Goal: Check status: Check status

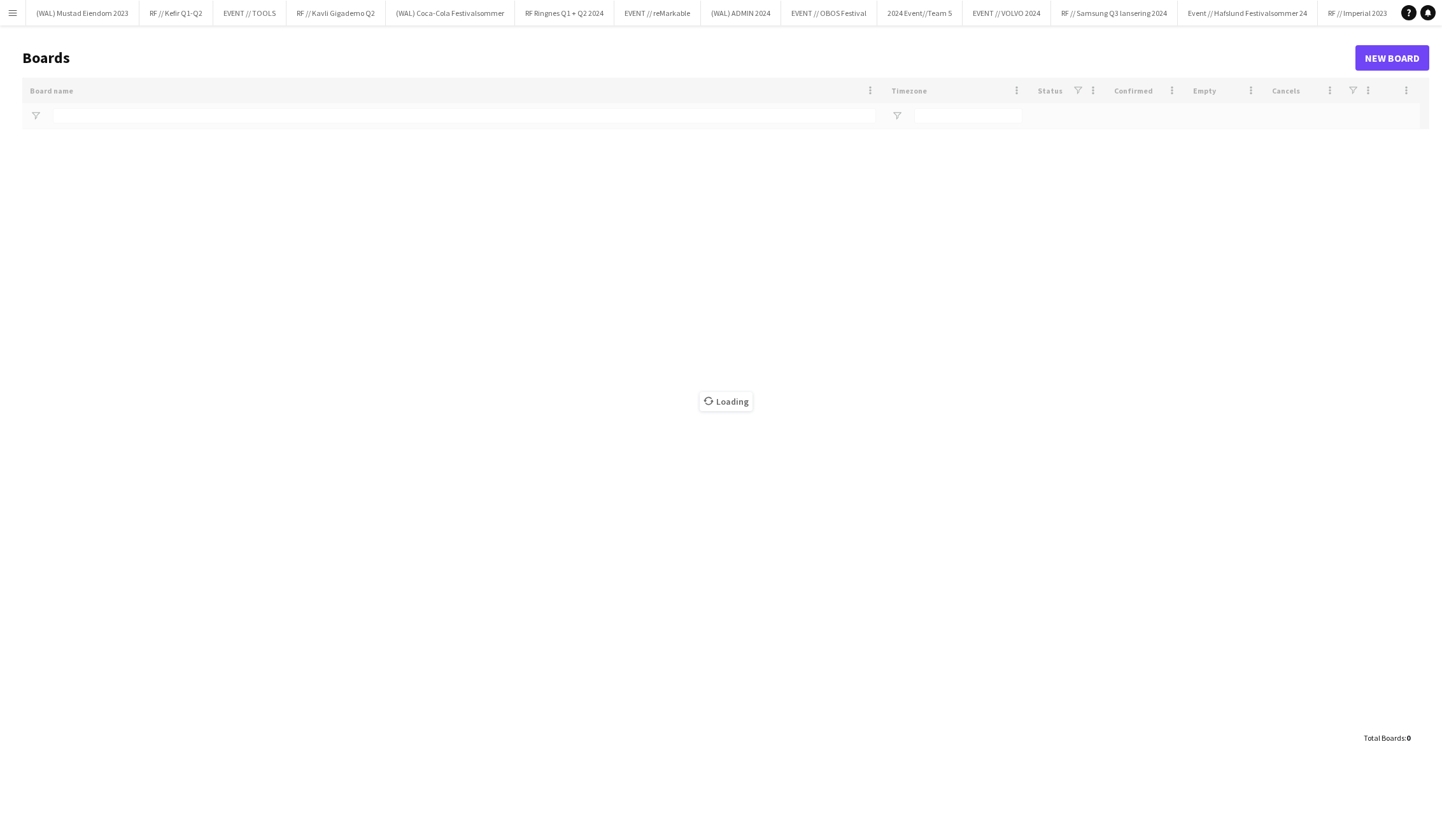
click at [17, 13] on app-icon "Menu" at bounding box center [13, 13] width 10 height 10
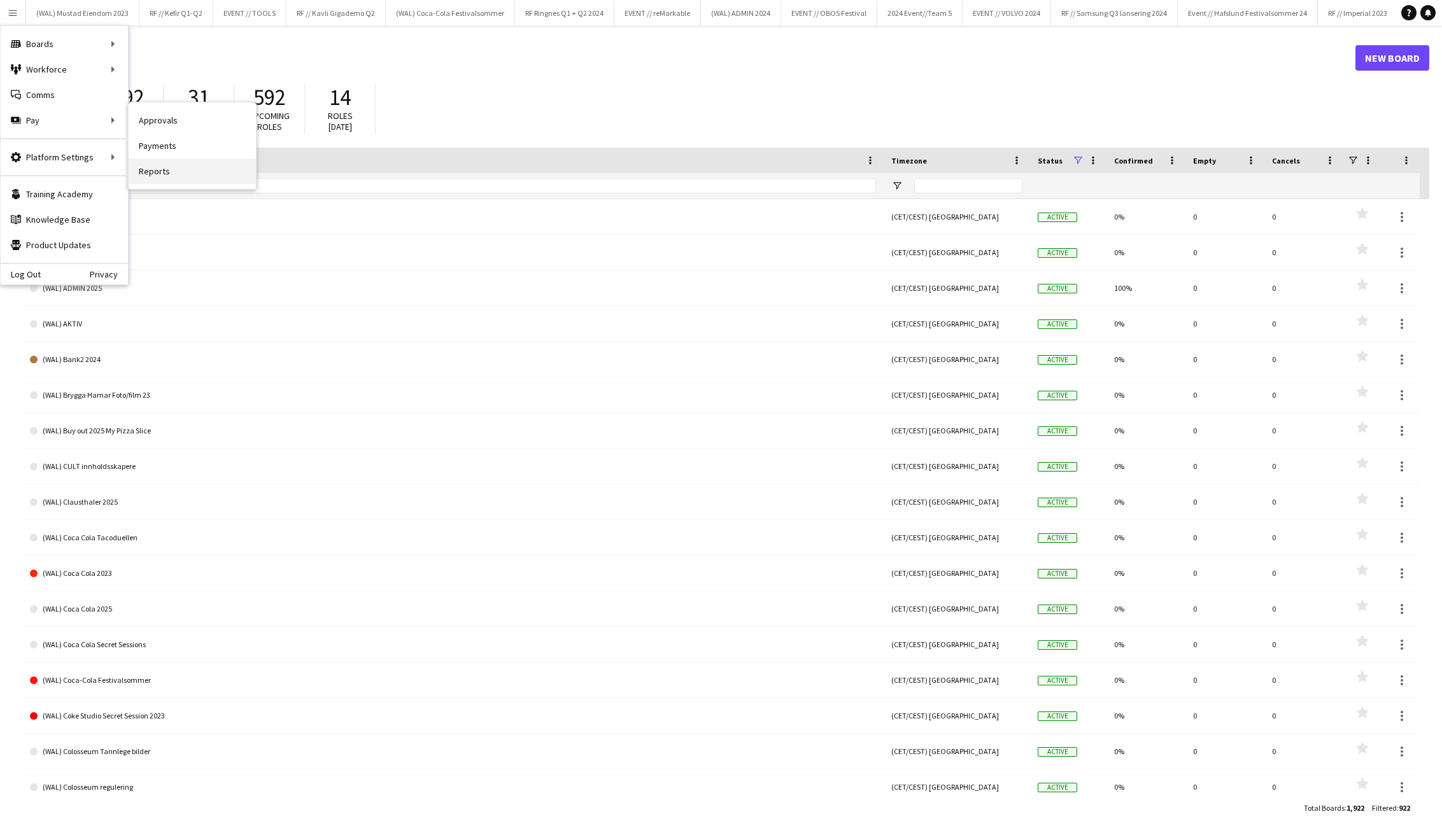
click at [184, 164] on link "Reports" at bounding box center [192, 171] width 128 height 26
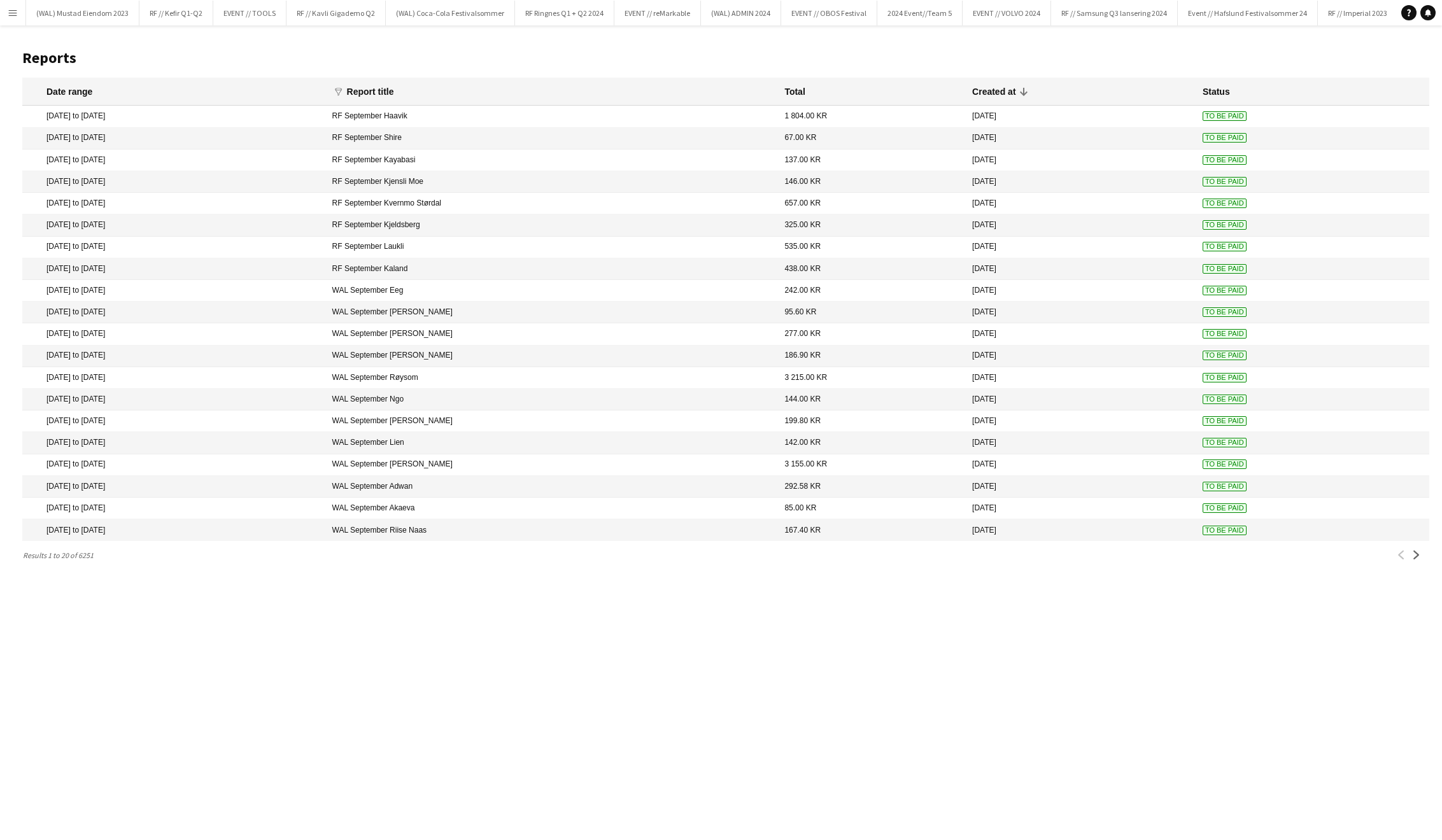
click at [1233, 530] on span "To Be Paid" at bounding box center [1224, 530] width 44 height 9
click at [1417, 557] on app-icon "Next" at bounding box center [1416, 555] width 9 height 9
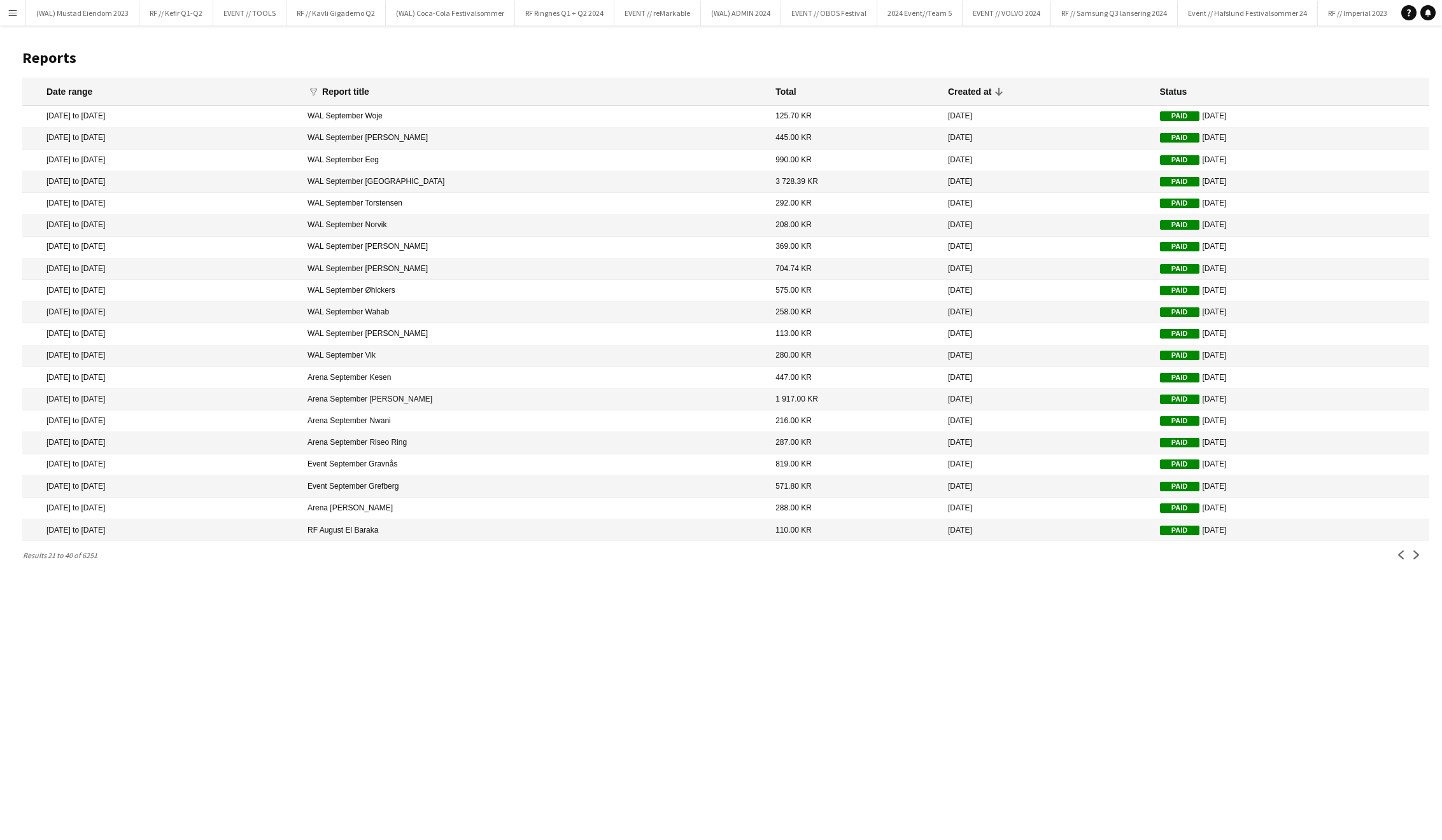
click at [16, 10] on app-icon "Menu" at bounding box center [13, 13] width 10 height 10
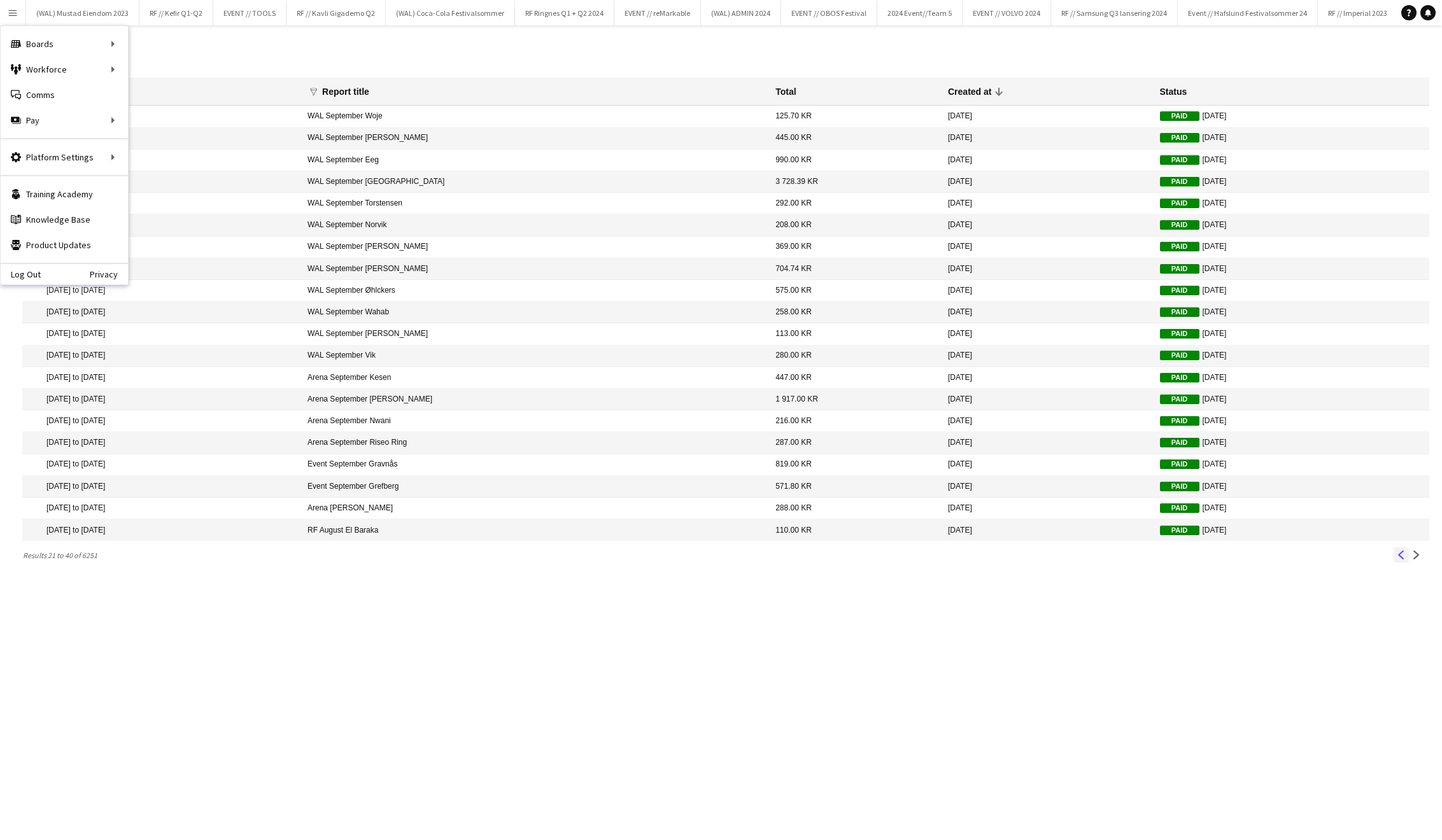
click at [1393, 556] on div "Previous Next" at bounding box center [1409, 555] width 41 height 16
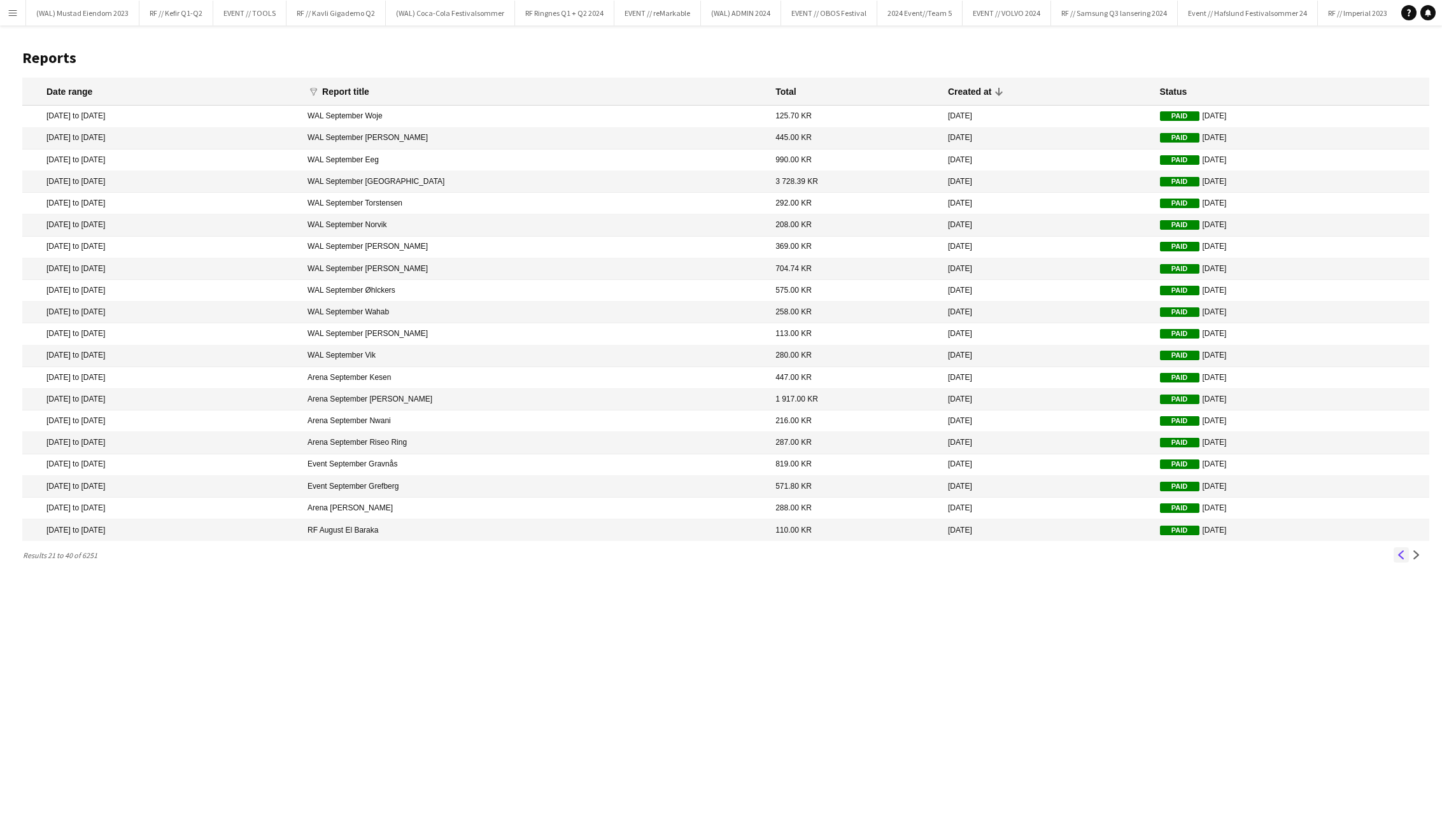
click at [1401, 556] on app-icon "Previous" at bounding box center [1401, 555] width 9 height 9
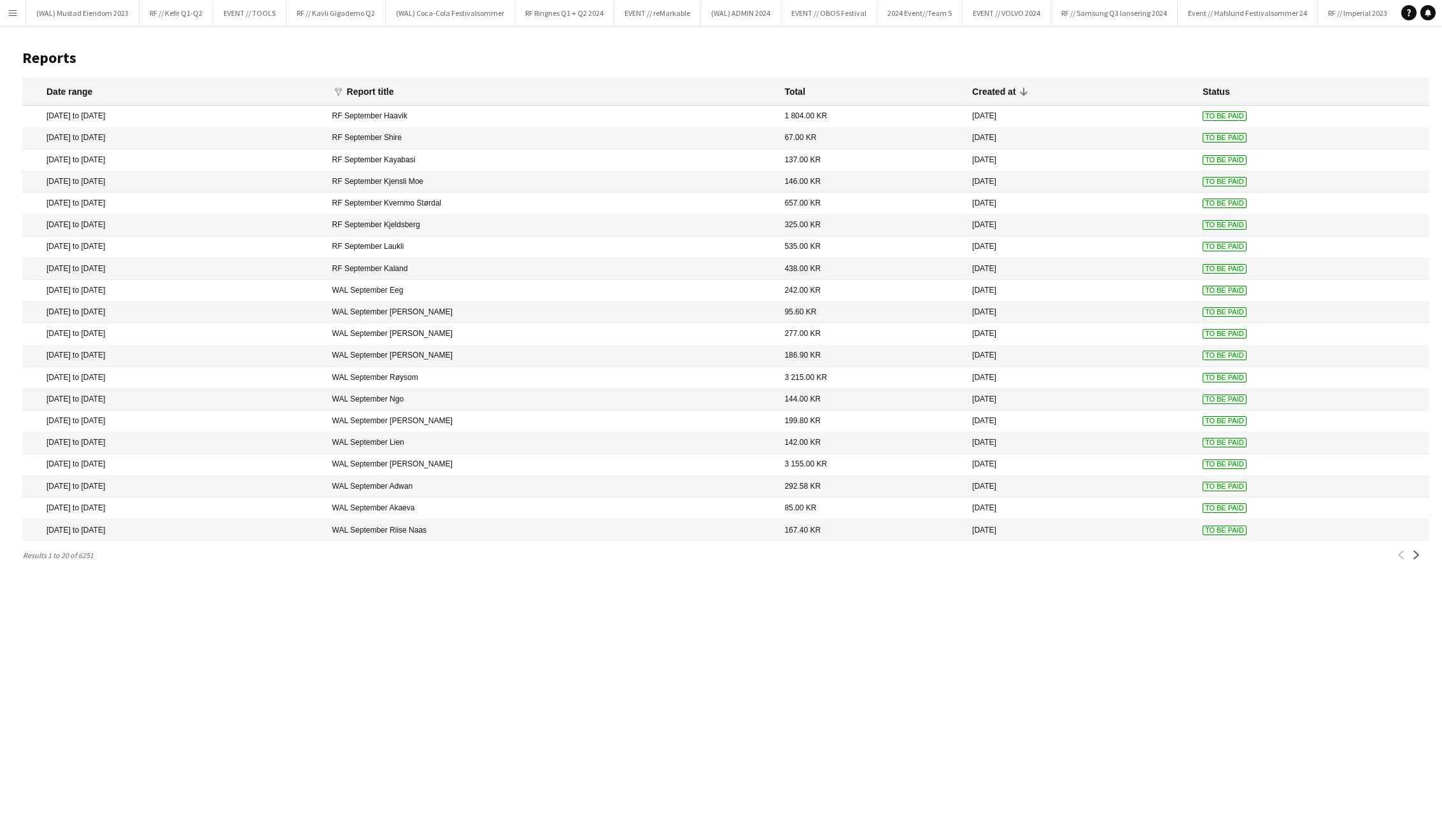
click at [12, 8] on app-icon "Menu" at bounding box center [13, 13] width 10 height 10
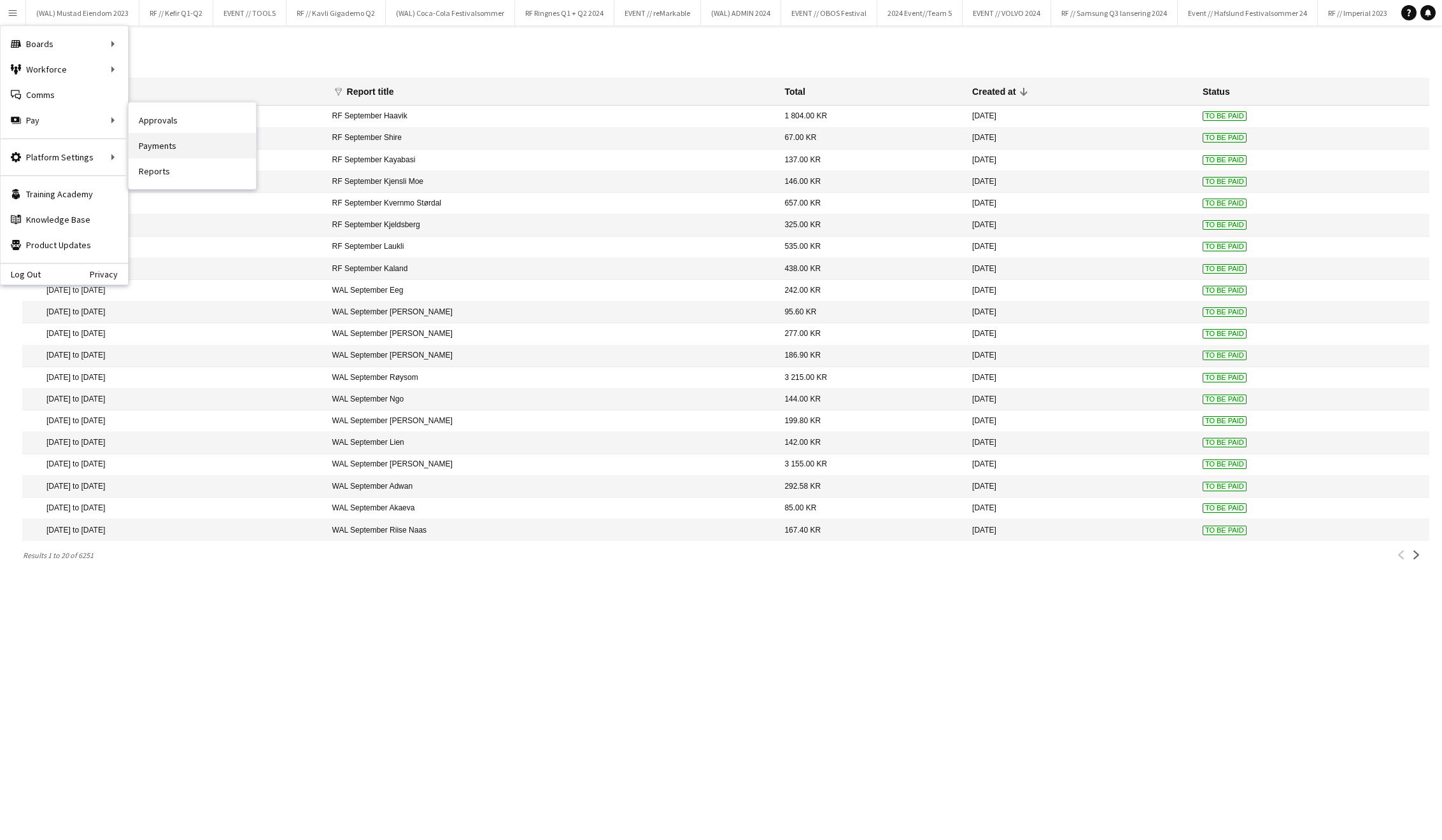
click at [192, 144] on link "Payments" at bounding box center [192, 145] width 128 height 26
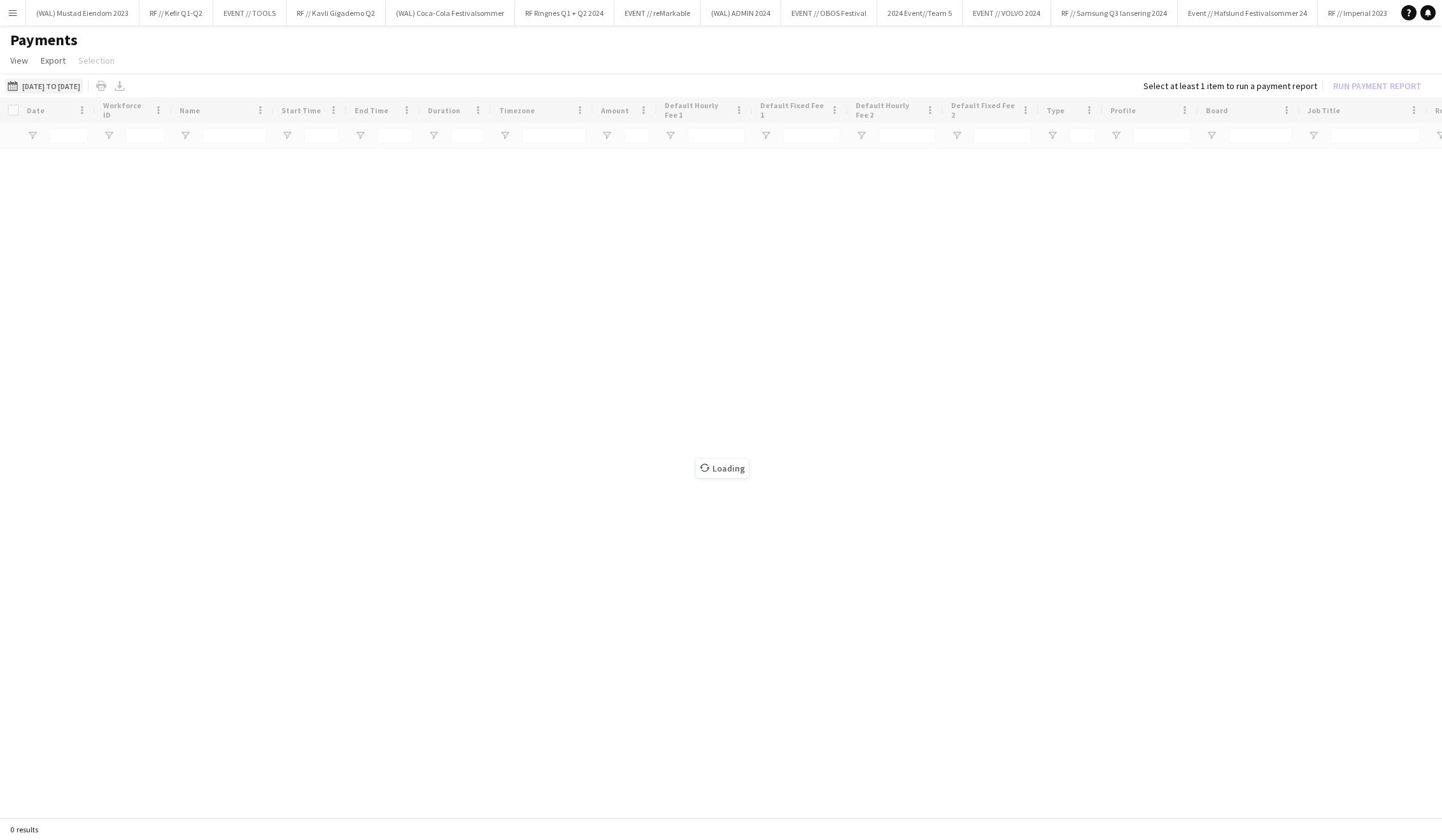
click at [67, 92] on button "[DATE] to [DATE] [DATE] to [DATE]" at bounding box center [44, 86] width 77 height 16
click at [154, 138] on span "Previous month" at bounding box center [157, 136] width 26 height 26
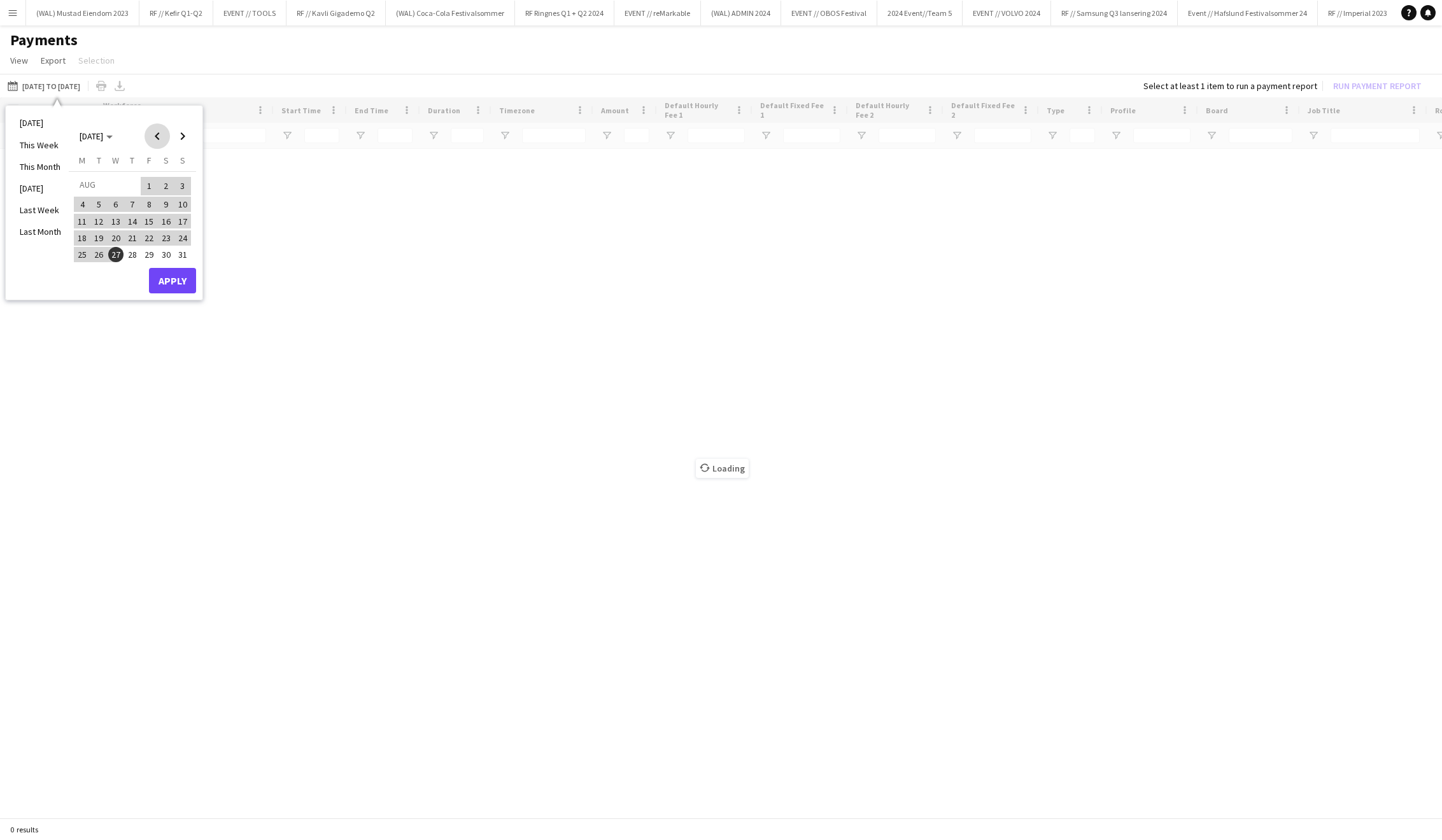
click at [154, 138] on span "Previous month" at bounding box center [157, 136] width 26 height 26
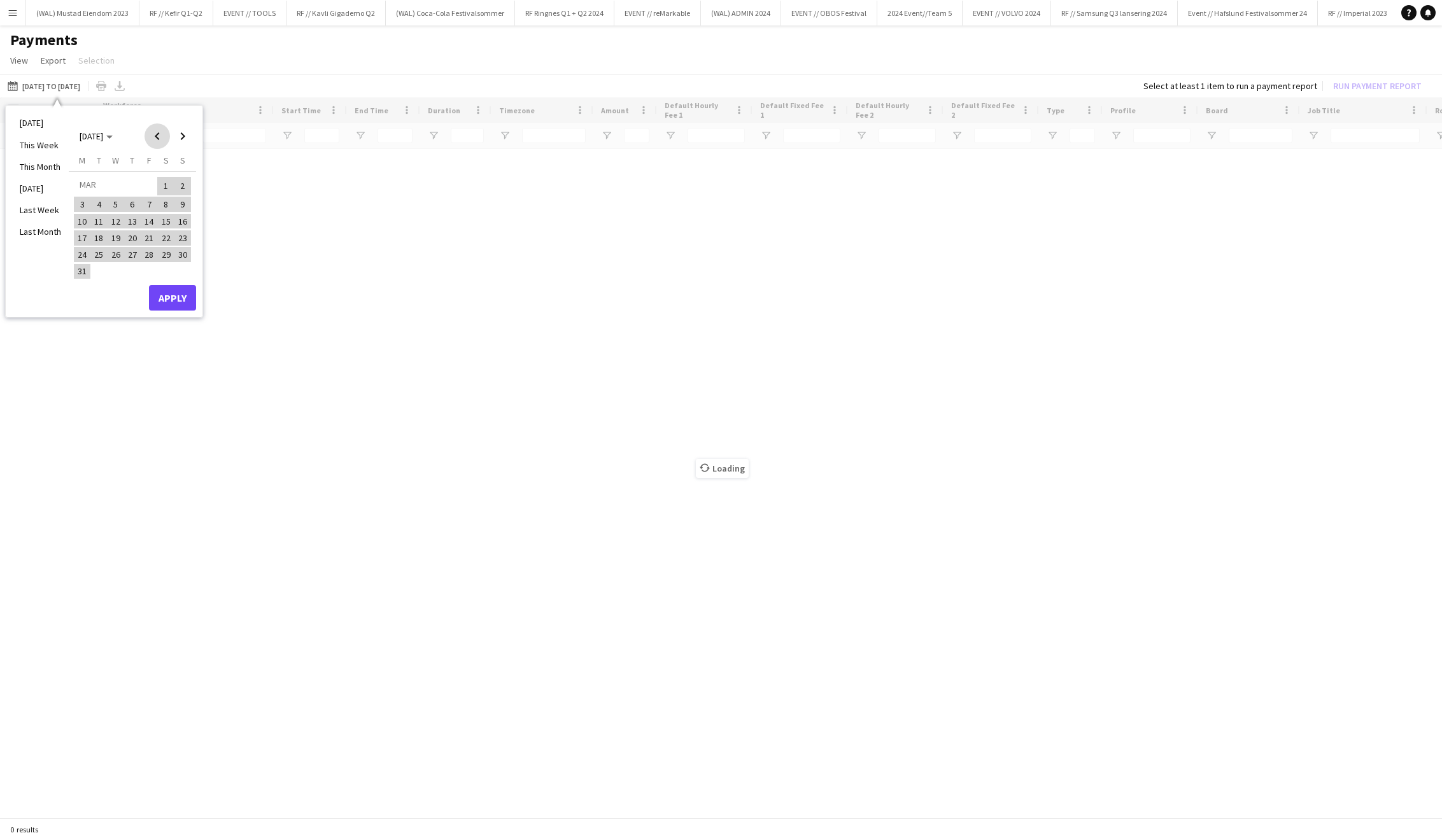
click at [154, 138] on span "Previous month" at bounding box center [157, 136] width 26 height 26
click at [118, 199] on span "1" at bounding box center [116, 201] width 16 height 16
click at [190, 137] on span "Next month" at bounding box center [182, 136] width 26 height 26
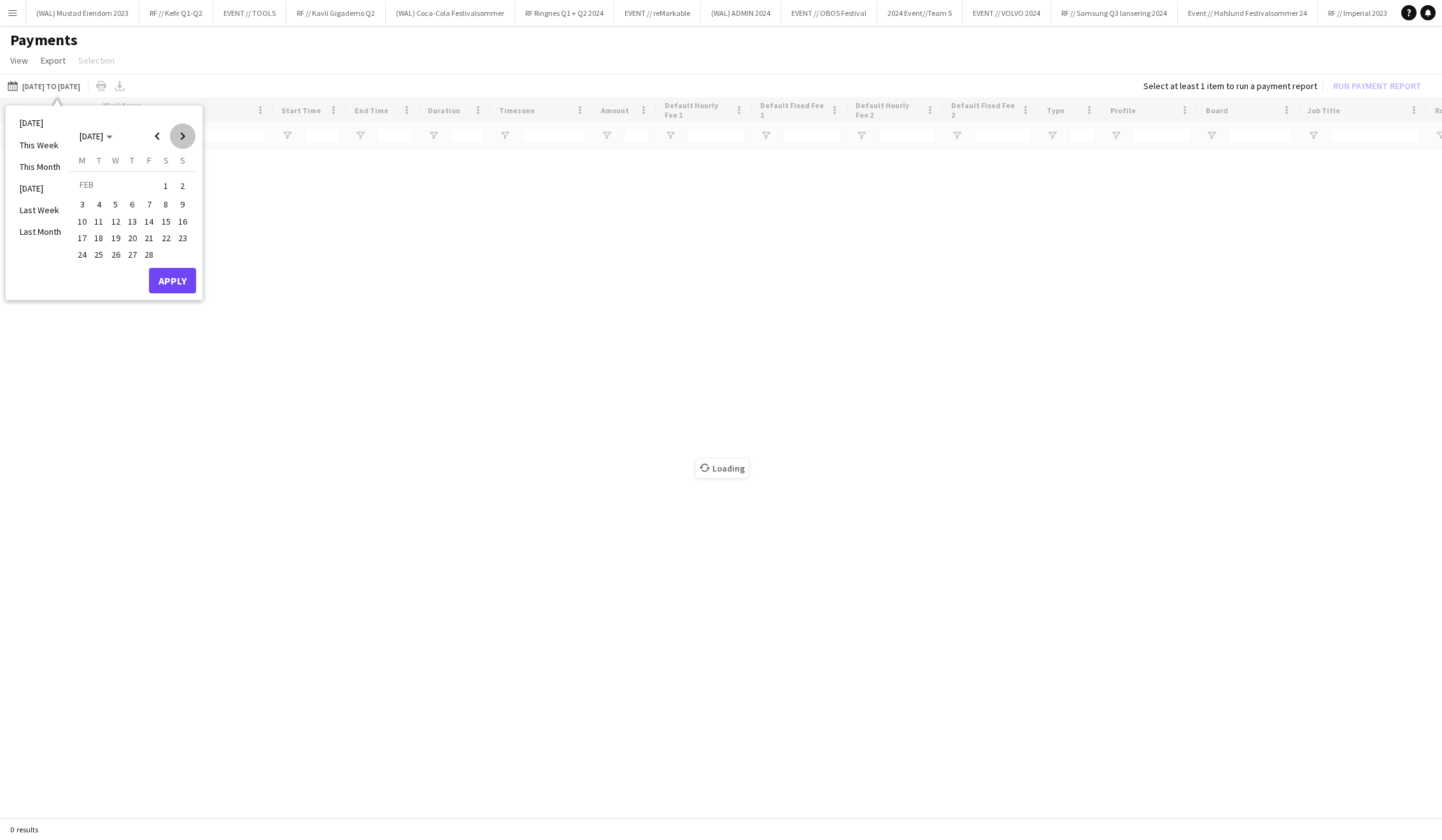
click at [190, 137] on span "Next month" at bounding box center [182, 136] width 26 height 26
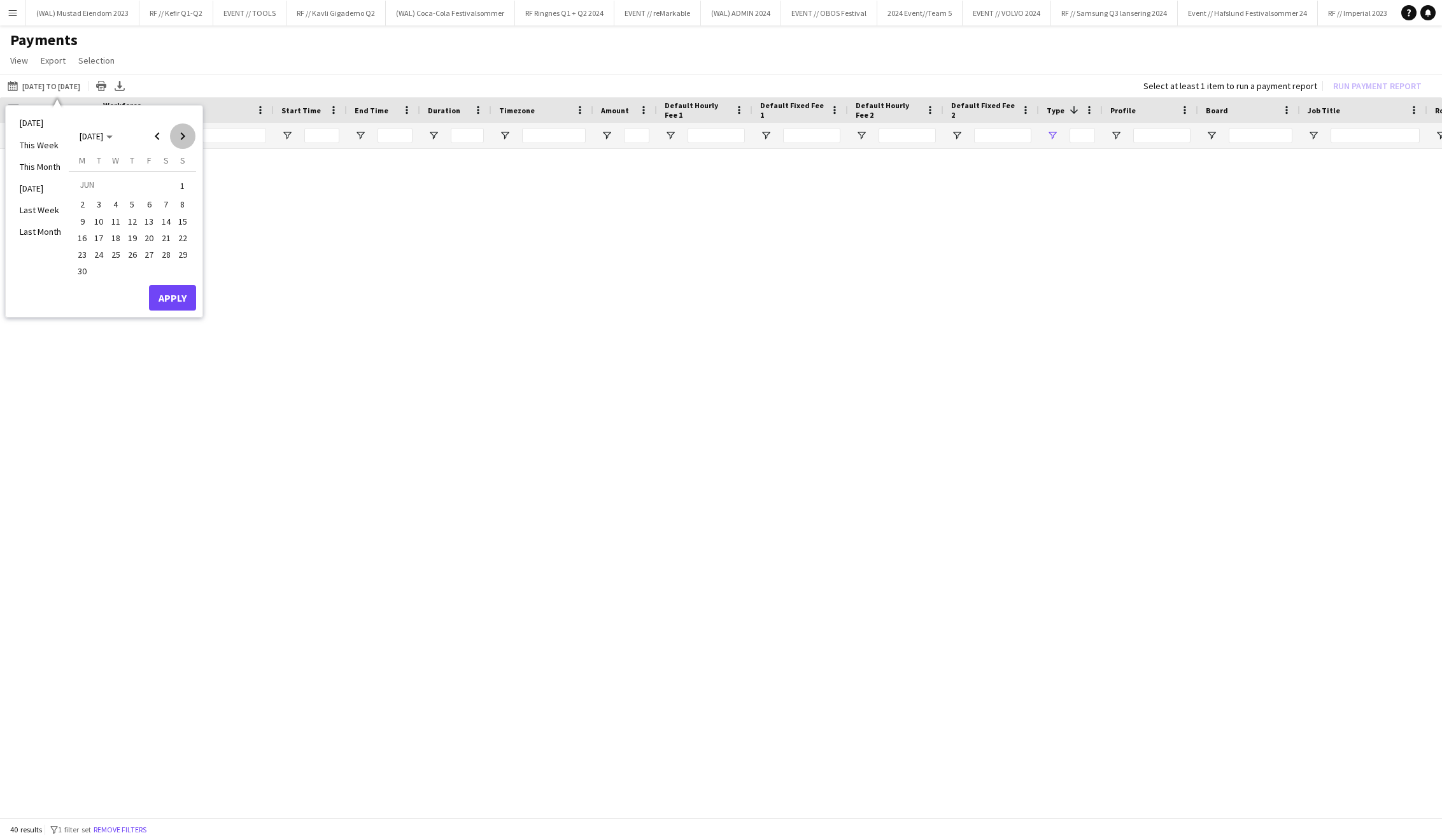
type input "**********"
click at [190, 137] on span "Next month" at bounding box center [182, 136] width 26 height 26
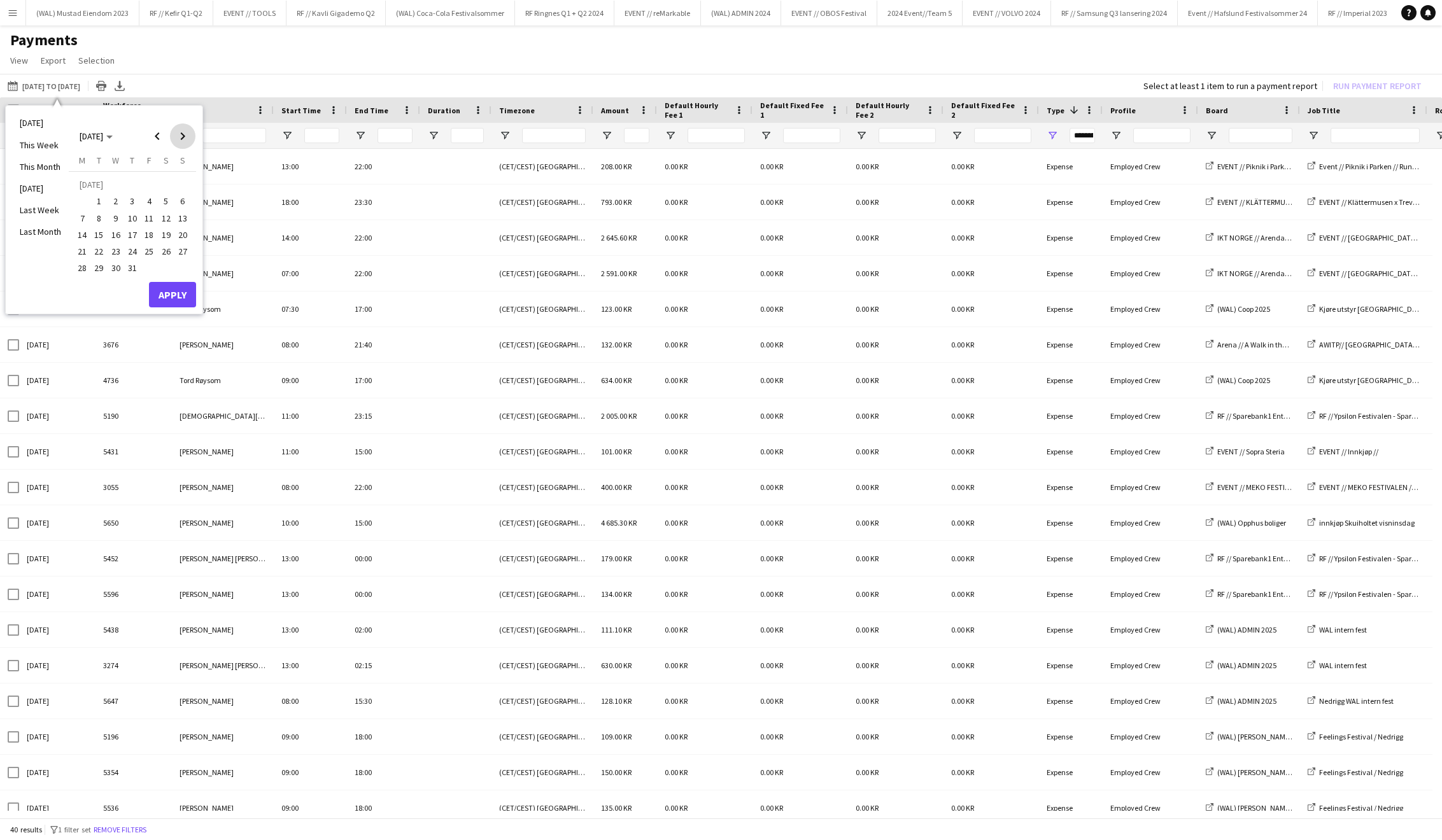
click at [190, 137] on span "Next month" at bounding box center [182, 136] width 26 height 26
click at [156, 144] on span "Previous month" at bounding box center [157, 136] width 26 height 26
click at [113, 200] on span "3" at bounding box center [116, 201] width 16 height 16
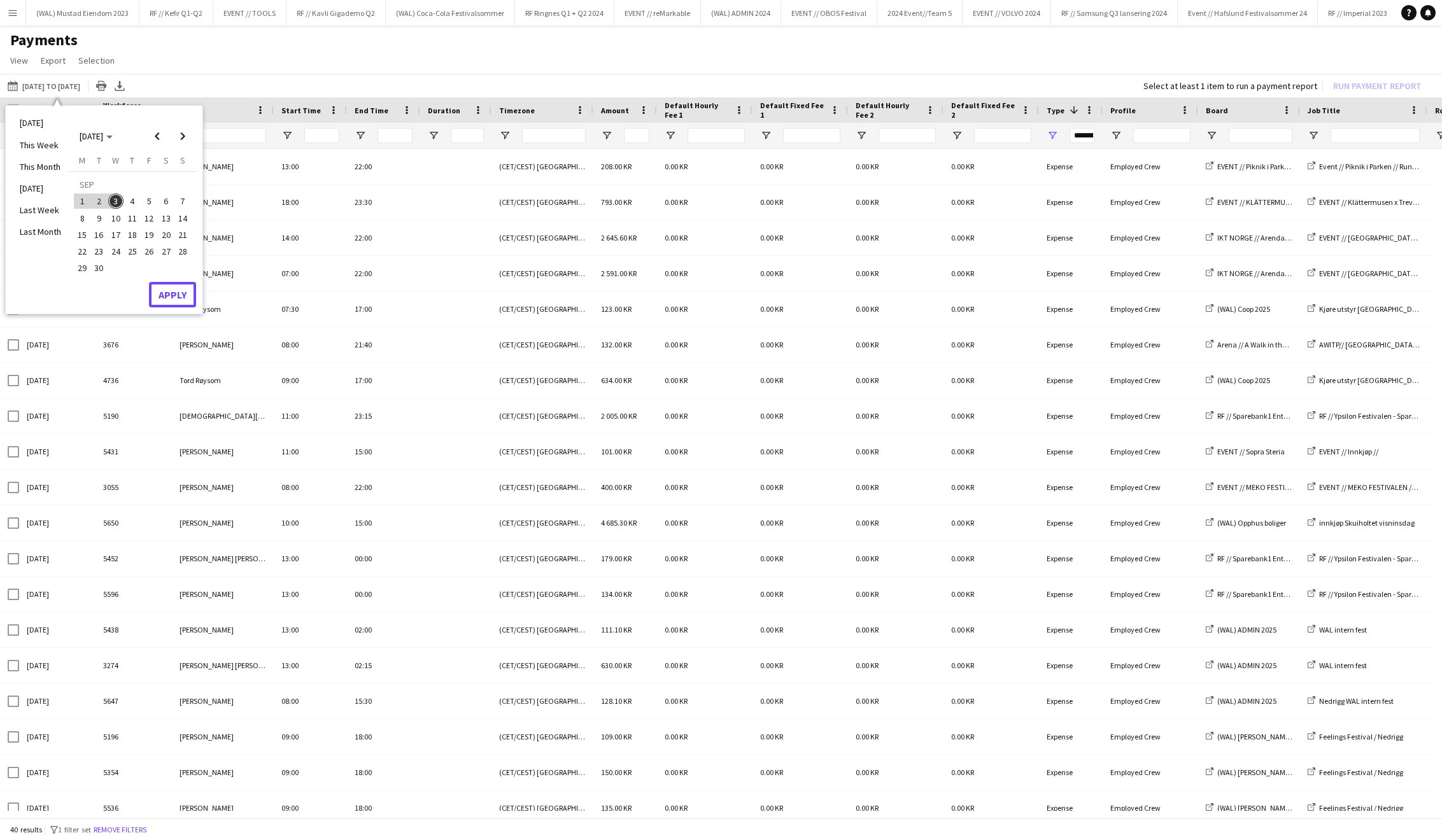
click at [164, 293] on button "Apply" at bounding box center [172, 295] width 47 height 26
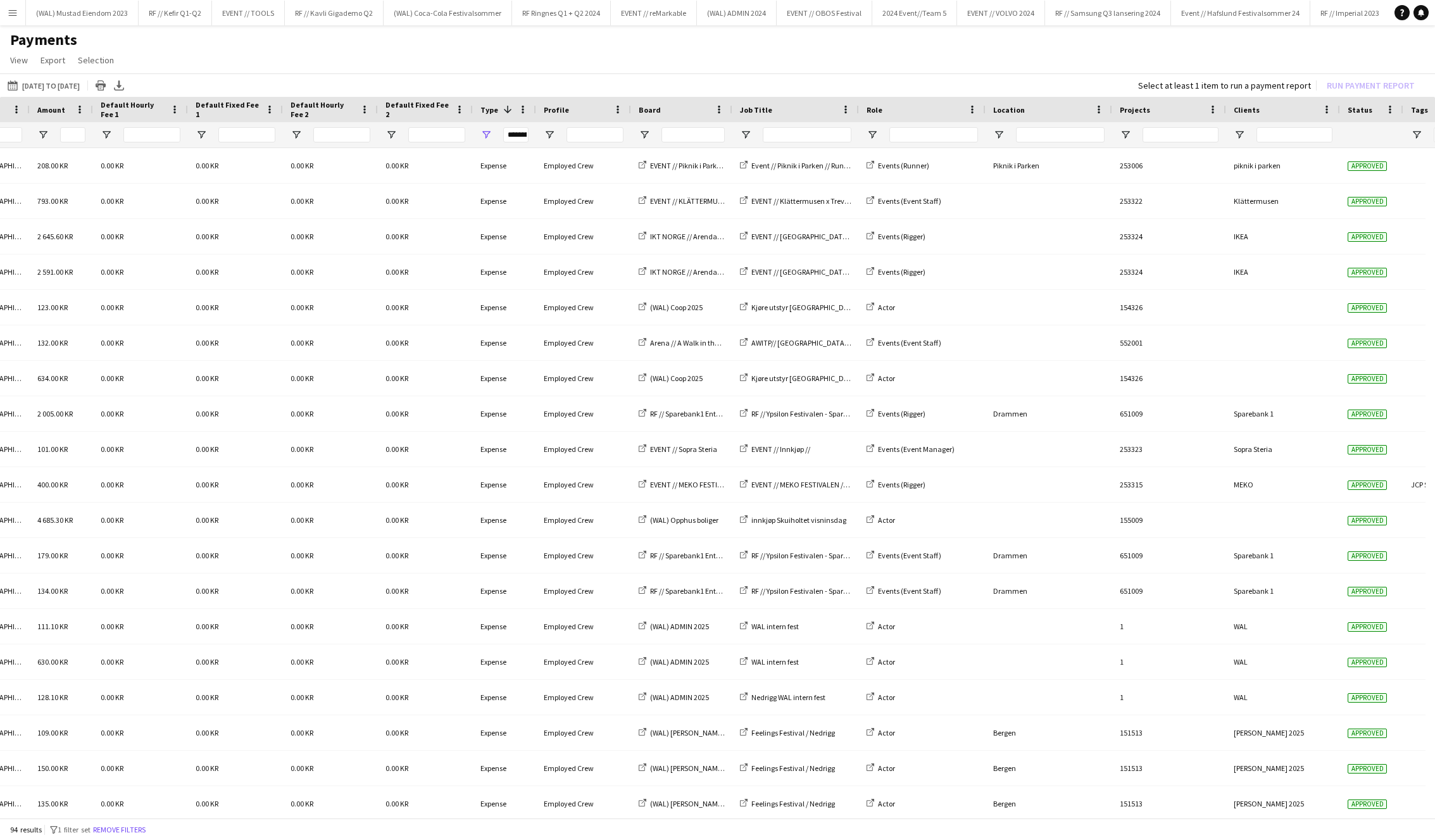
scroll to position [0, 569]
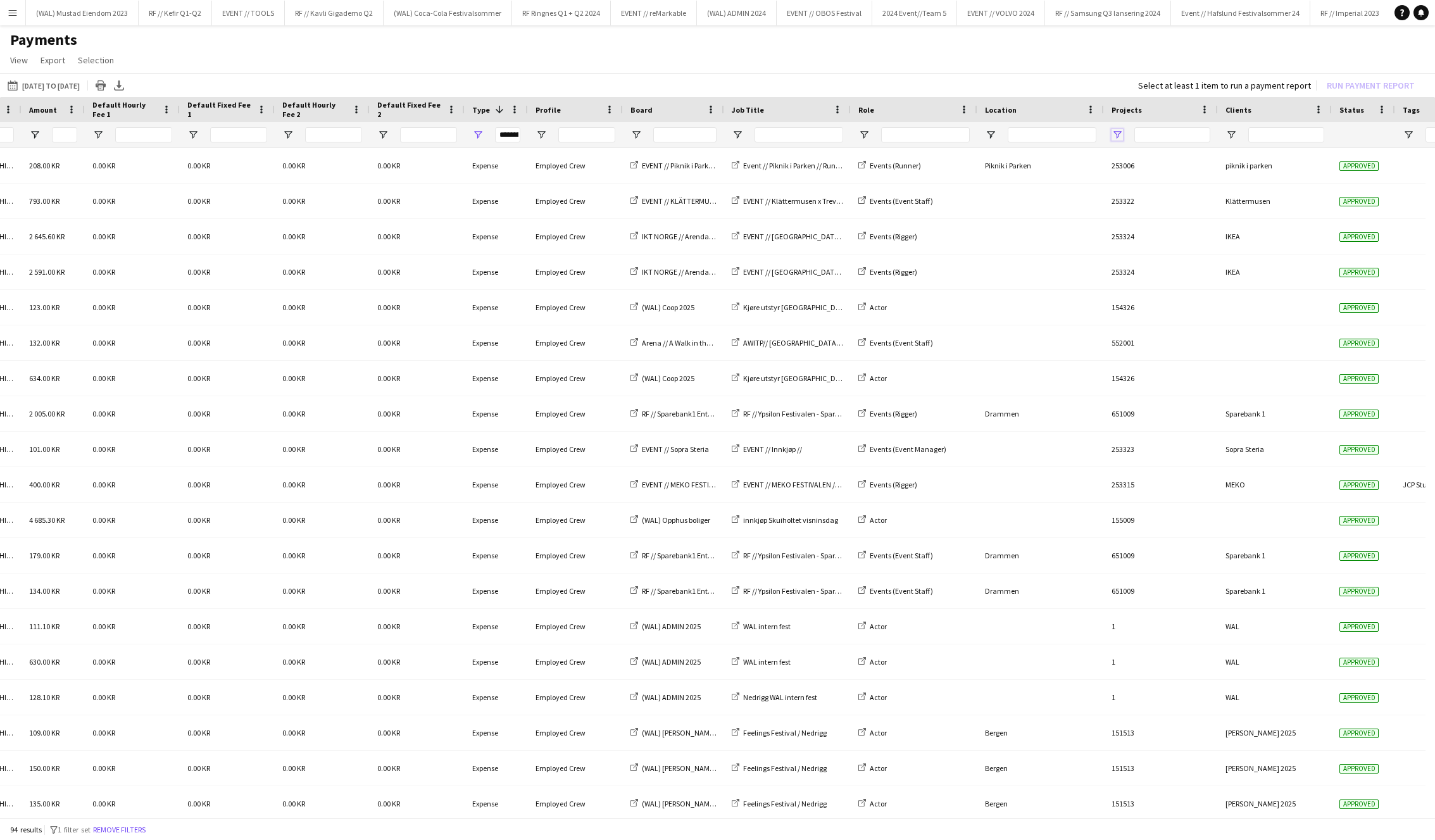
click at [1115, 131] on span "Open Filter Menu" at bounding box center [1117, 135] width 12 height 12
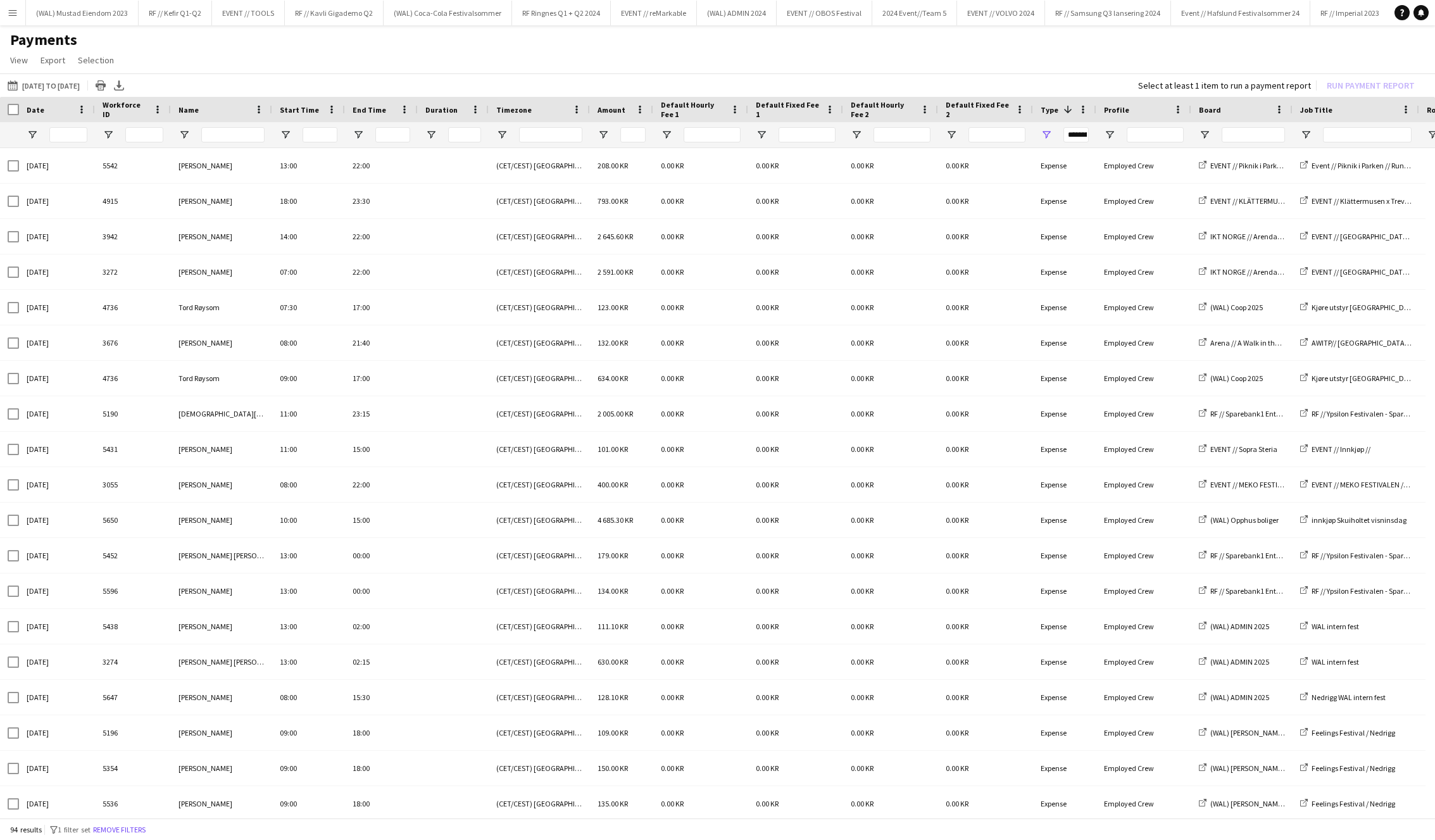
click at [9, 21] on button "Menu" at bounding box center [12, 12] width 26 height 26
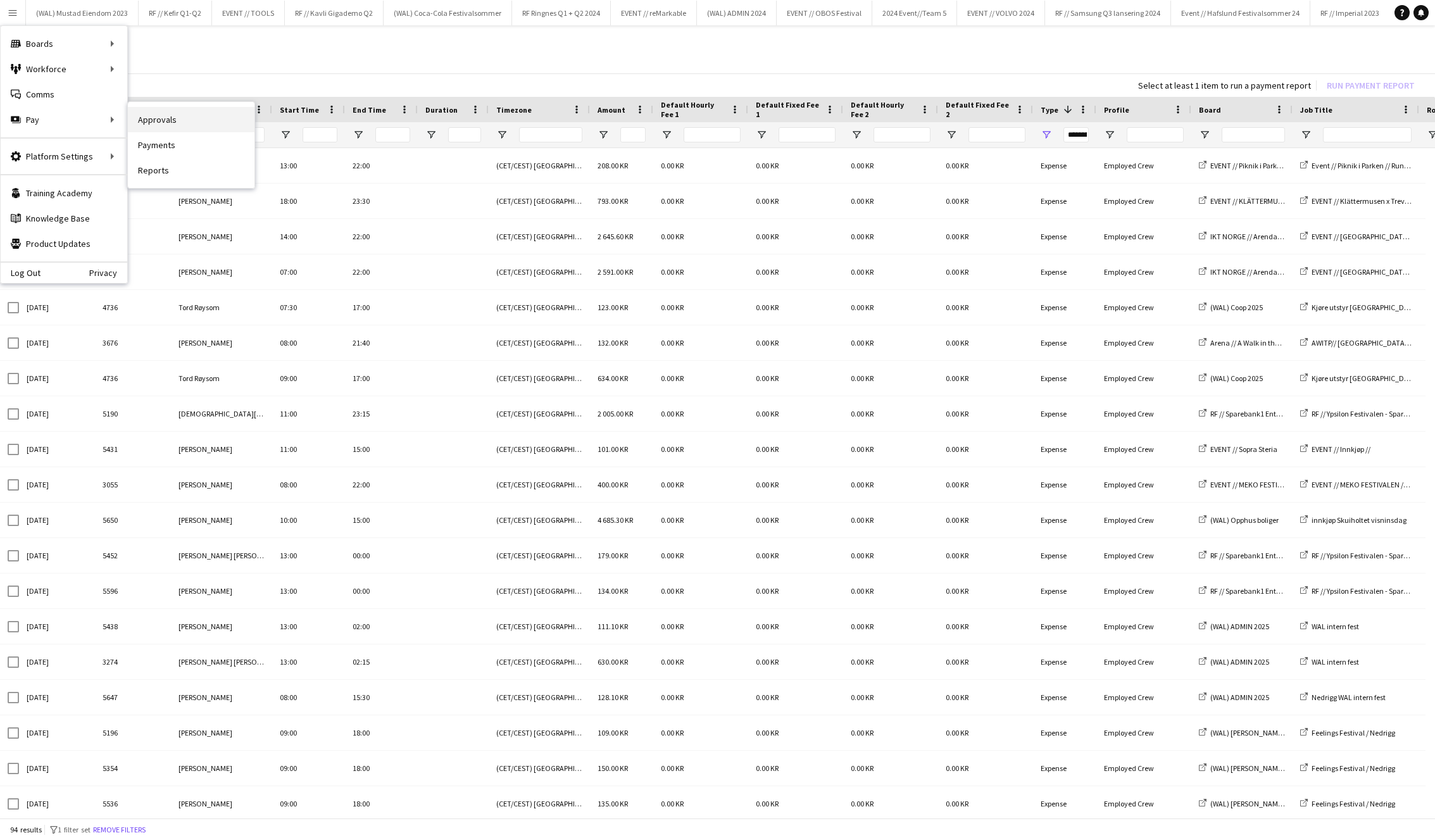
click at [190, 117] on link "Approvals" at bounding box center [191, 120] width 127 height 26
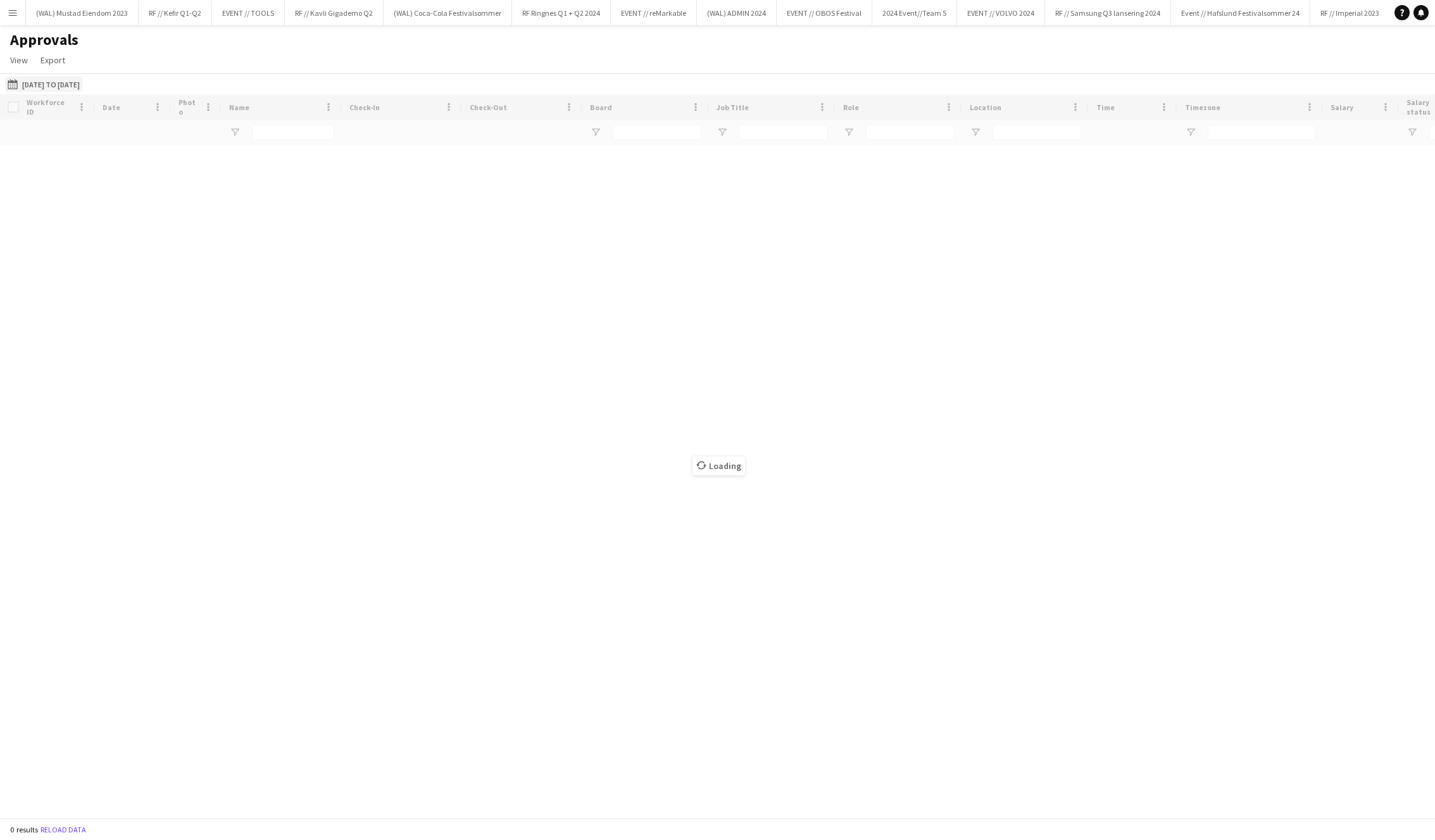
click at [56, 81] on button "[DATE] to [DATE] [DATE] to [DATE]" at bounding box center [44, 84] width 77 height 16
click at [161, 143] on span "Previous month" at bounding box center [156, 134] width 26 height 26
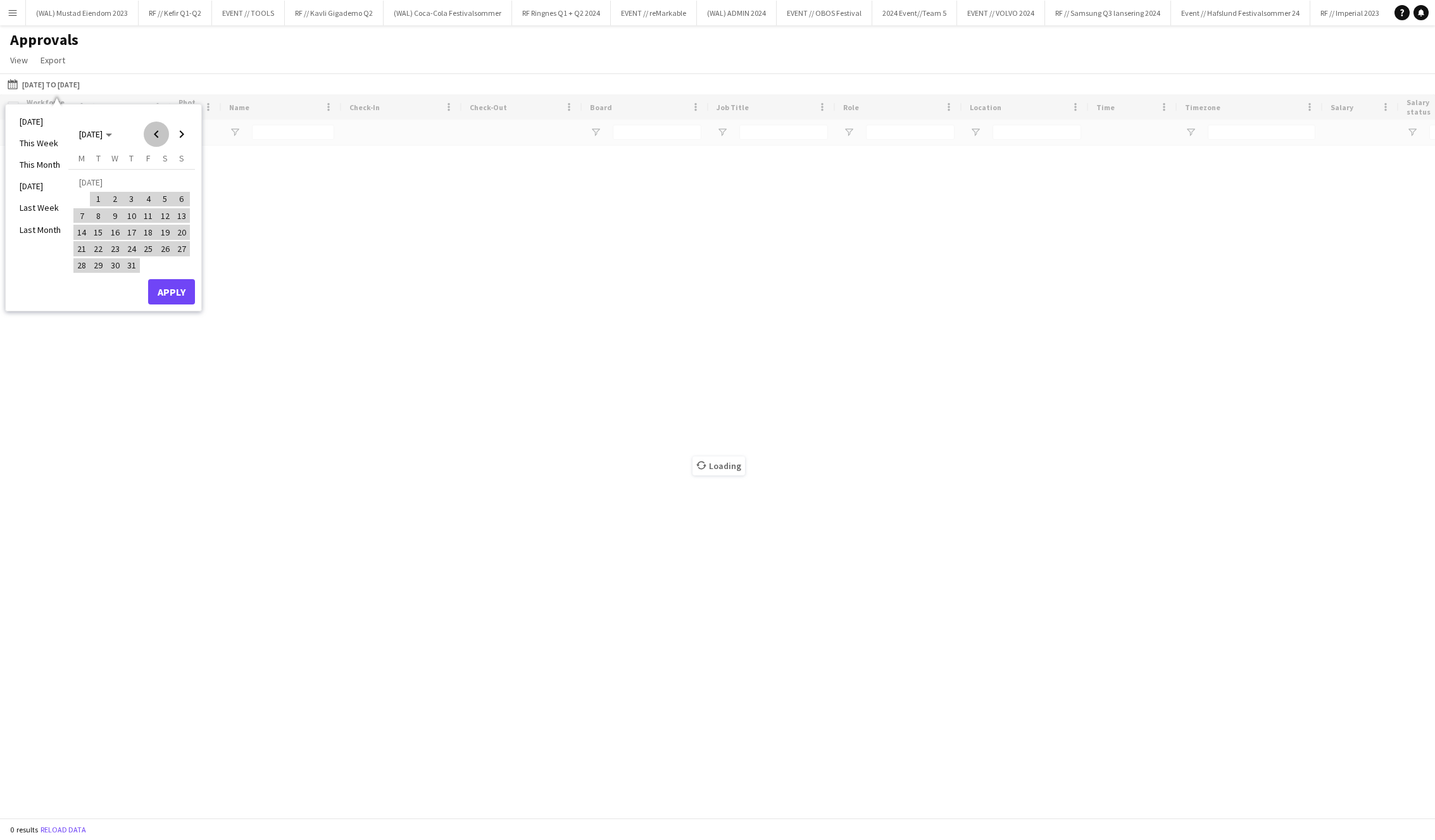
click at [161, 143] on span "Previous month" at bounding box center [156, 134] width 26 height 26
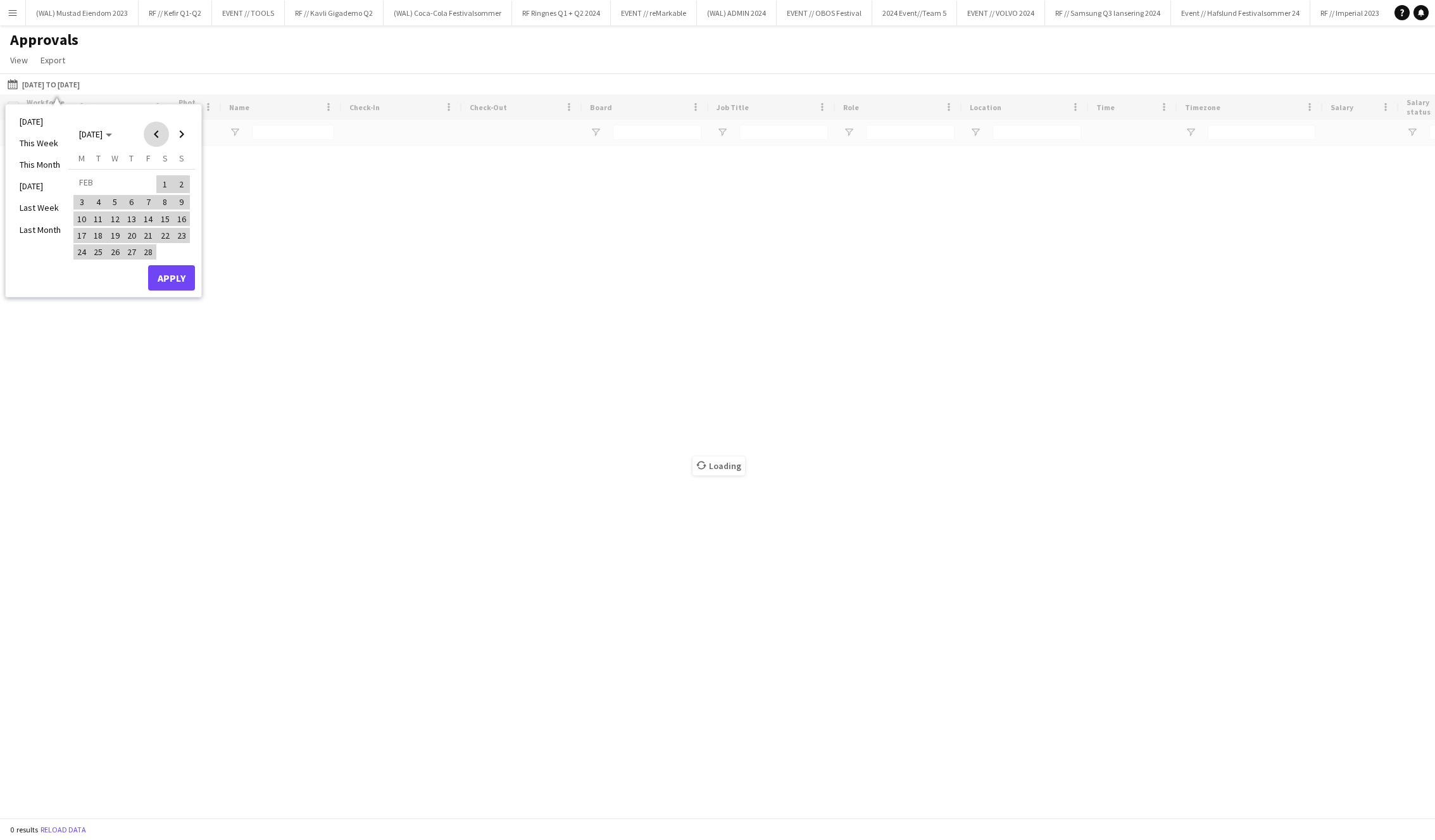
click at [161, 143] on span "Previous month" at bounding box center [156, 134] width 26 height 26
click at [125, 199] on span "2" at bounding box center [132, 200] width 16 height 16
click at [121, 198] on span "1" at bounding box center [115, 200] width 16 height 16
click at [112, 198] on span "1" at bounding box center [115, 200] width 16 height 16
click at [173, 135] on span "Next month" at bounding box center [181, 134] width 26 height 26
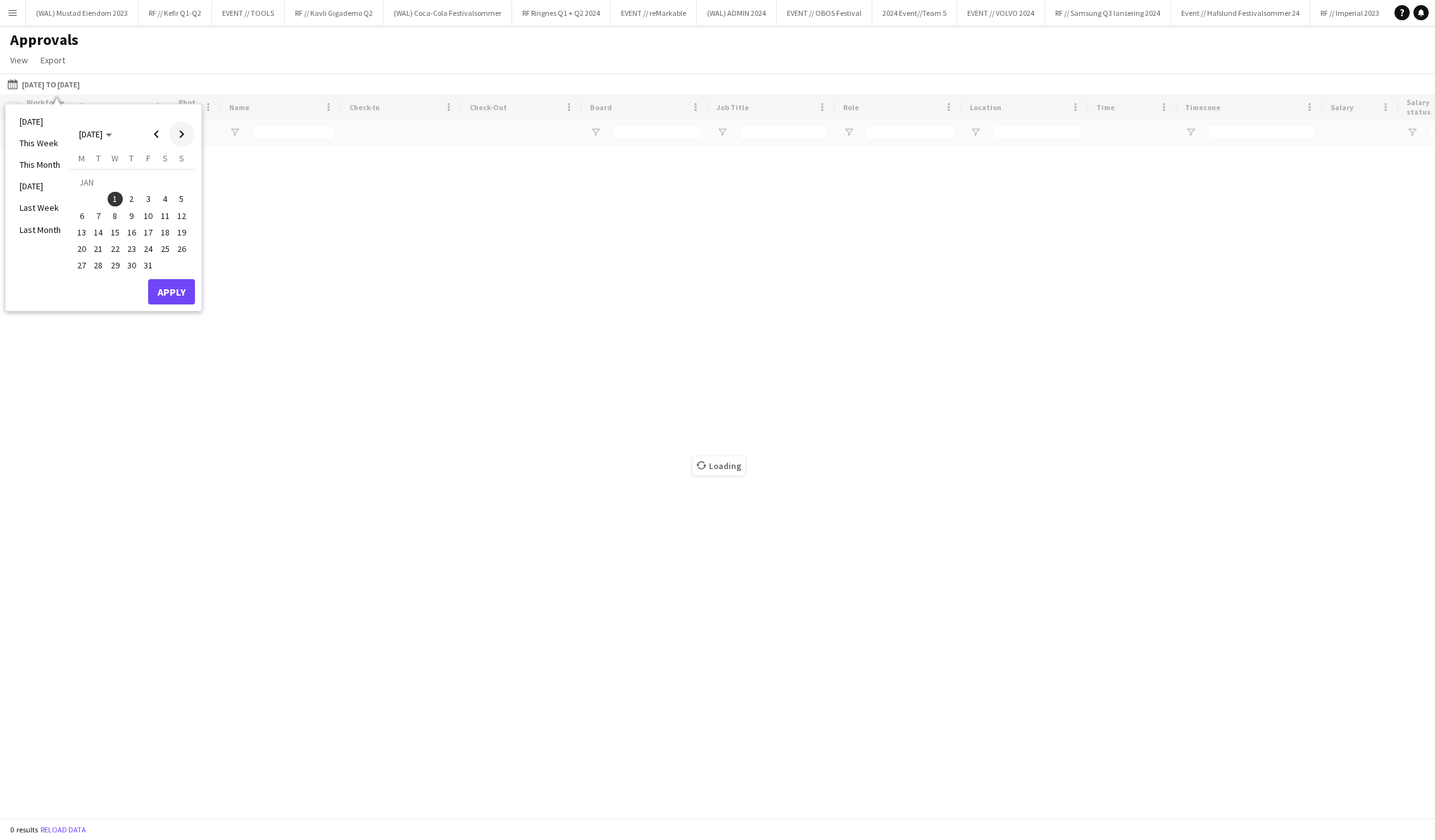
click at [173, 135] on span "Next month" at bounding box center [181, 134] width 26 height 26
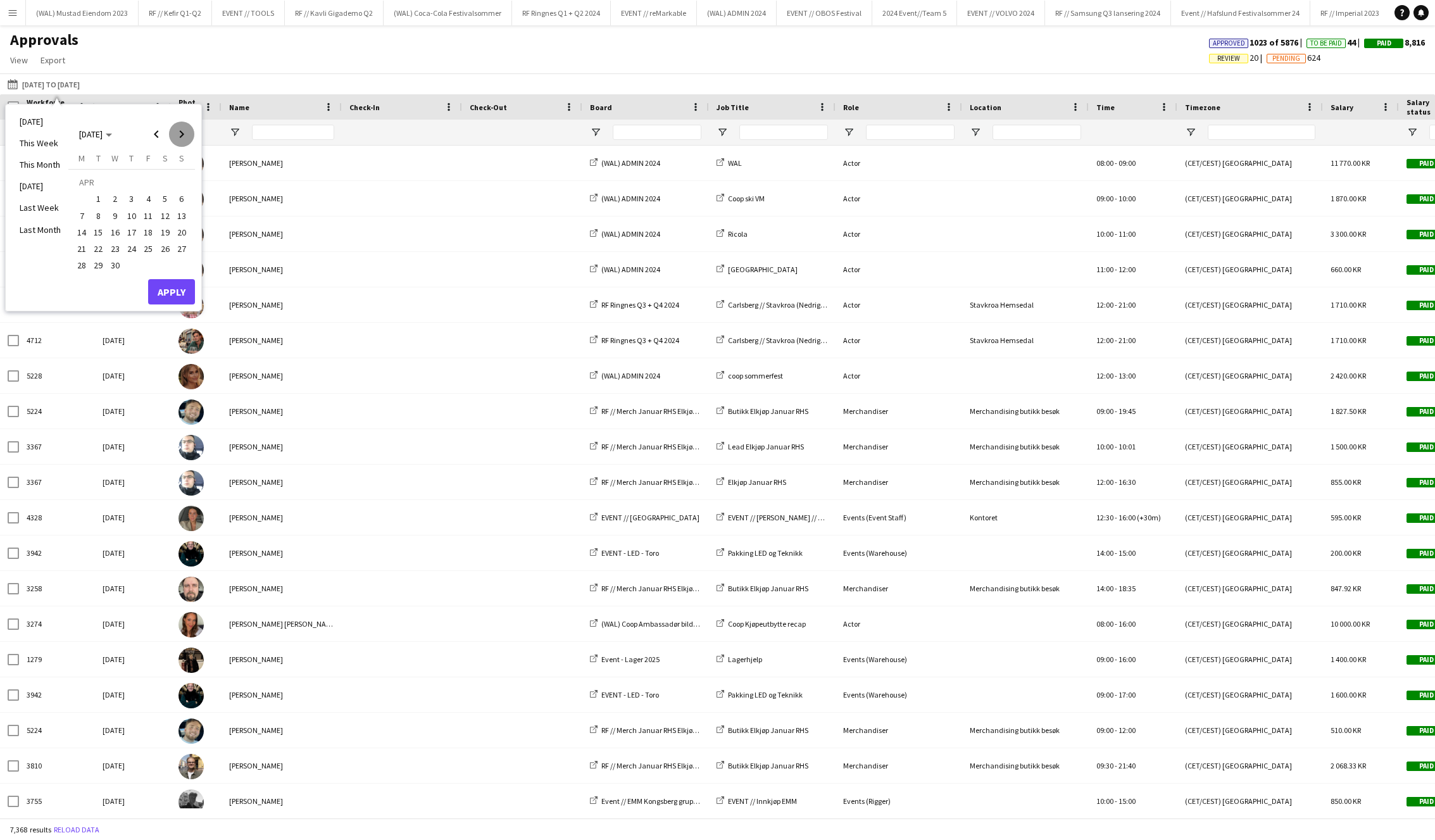
click at [173, 135] on span "Next month" at bounding box center [181, 134] width 26 height 26
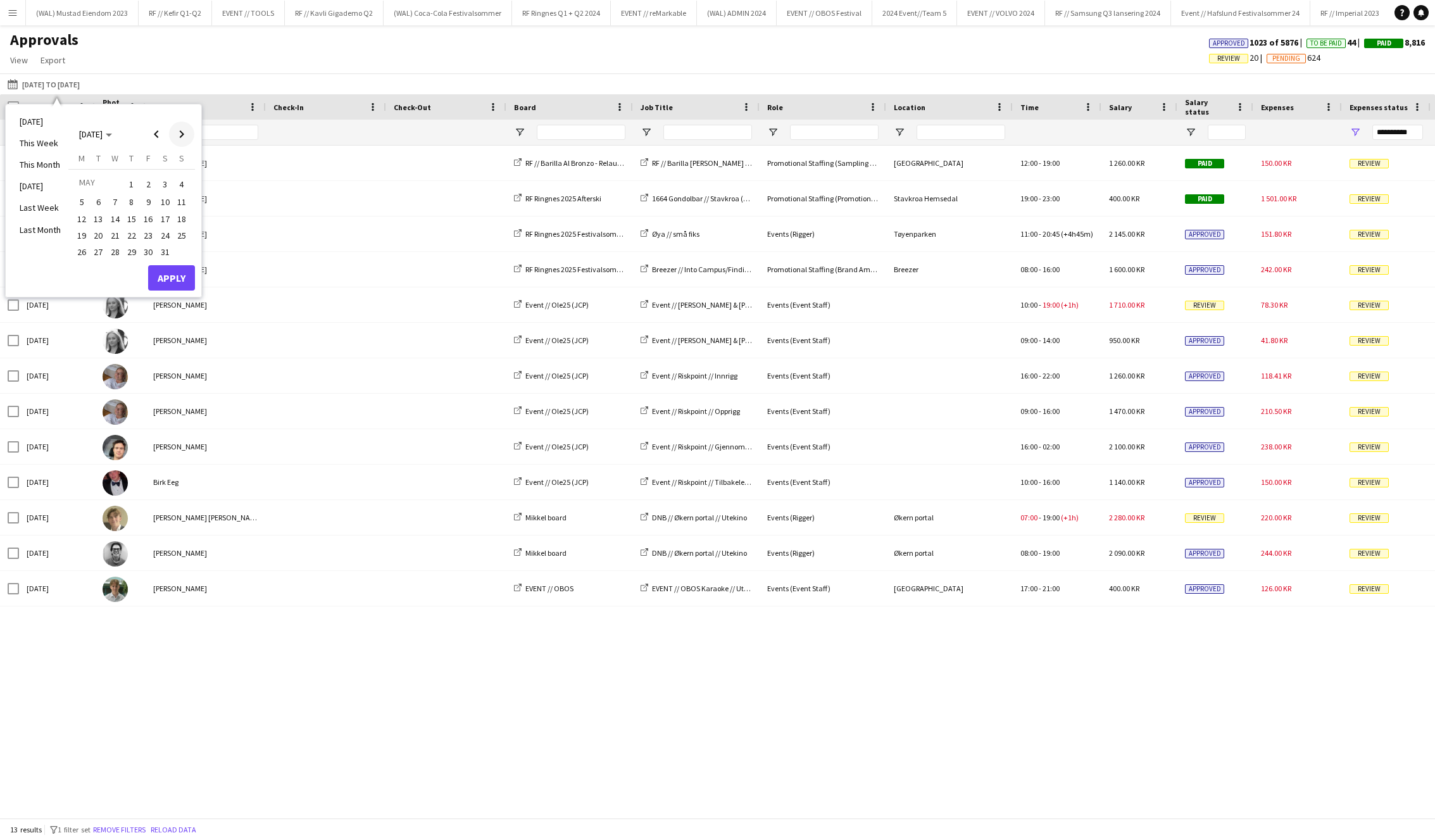
click at [173, 135] on span "Next month" at bounding box center [181, 134] width 26 height 26
click at [117, 198] on span "3" at bounding box center [115, 200] width 16 height 16
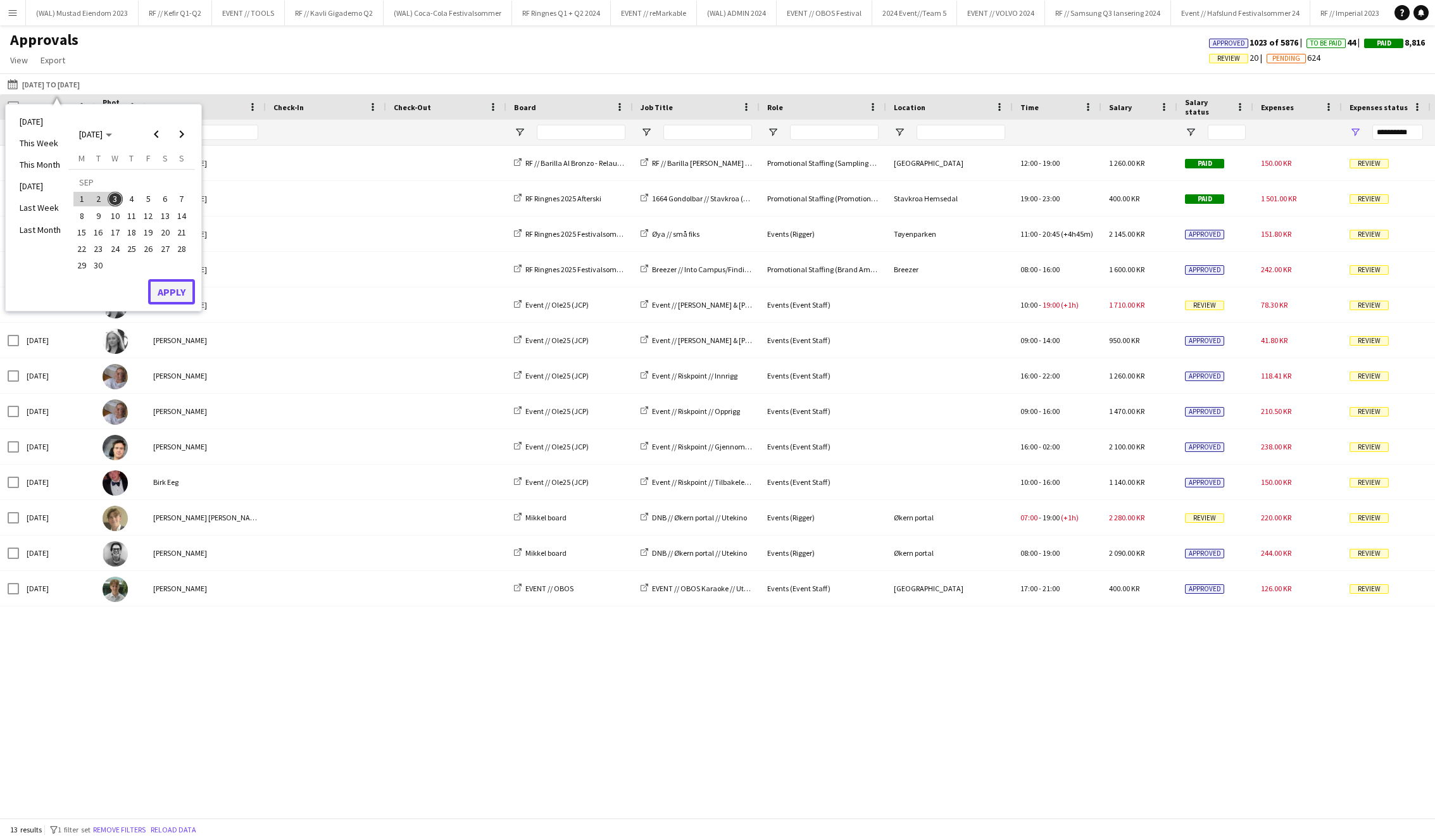
click at [163, 291] on button "Apply" at bounding box center [171, 292] width 47 height 26
